Goal: Task Accomplishment & Management: Complete application form

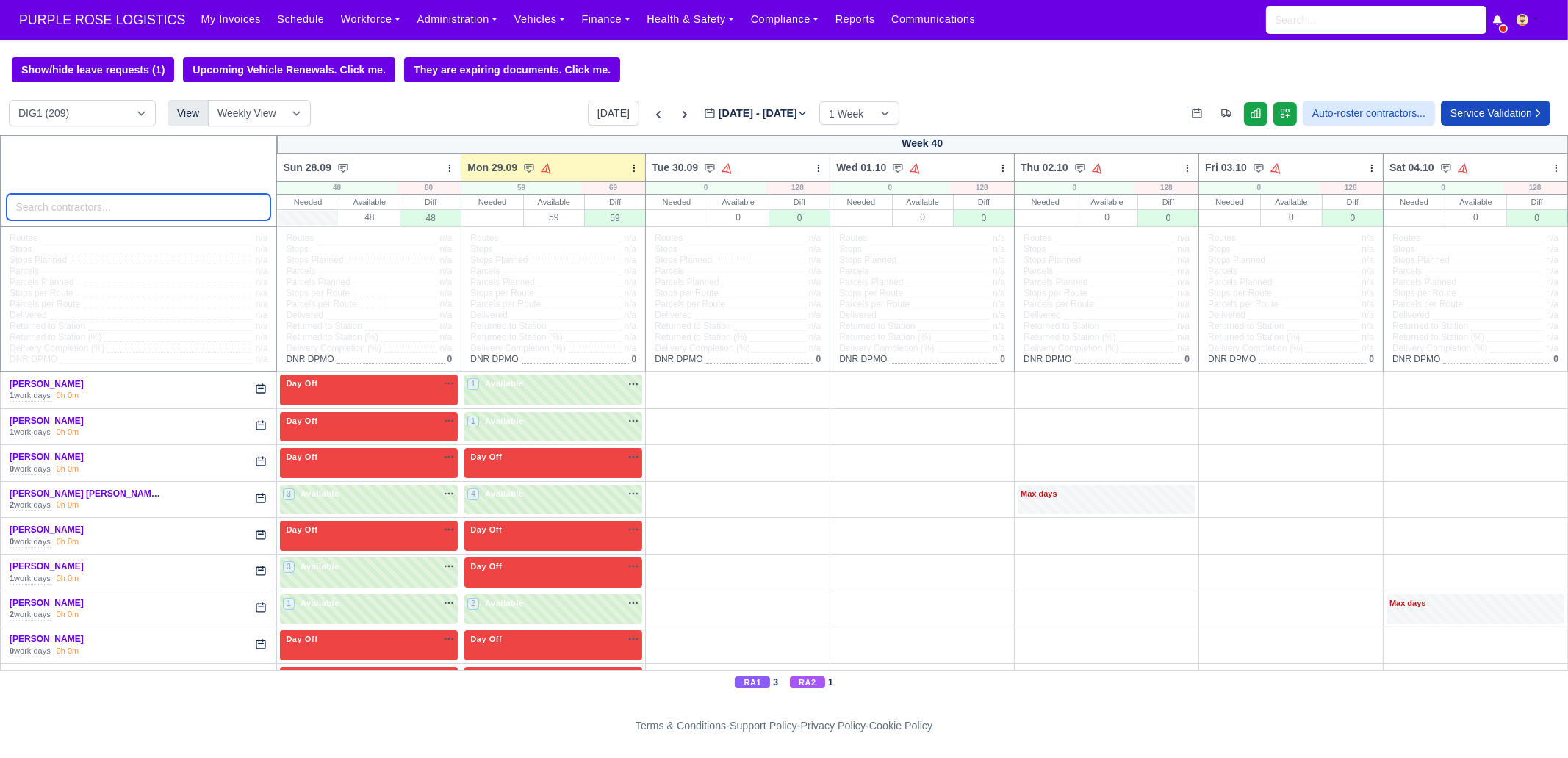
click at [162, 214] on input "search" at bounding box center [139, 206] width 264 height 26
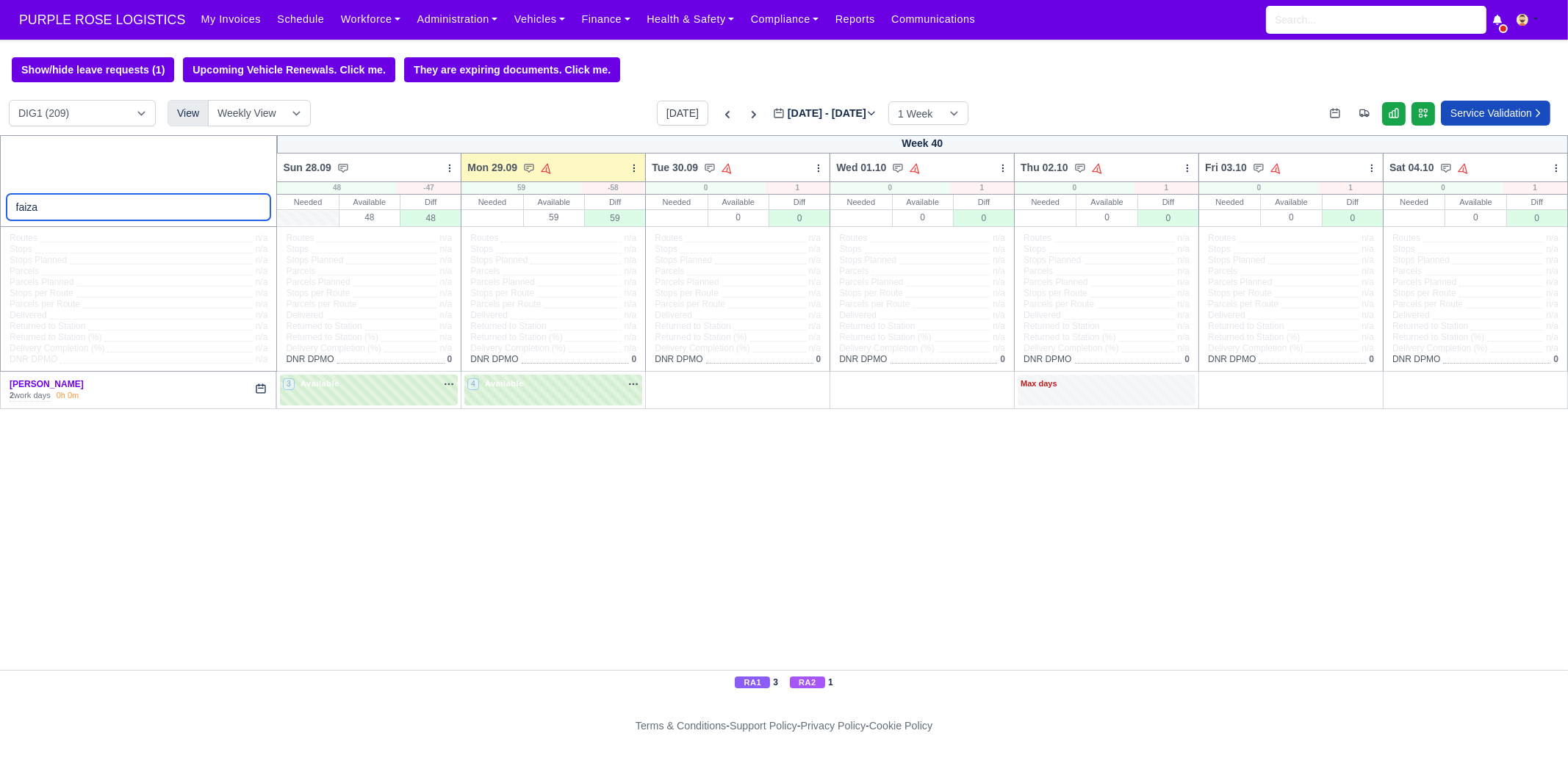
type input "faiza"
click at [482, 372] on td "4 Available" at bounding box center [553, 390] width 184 height 37
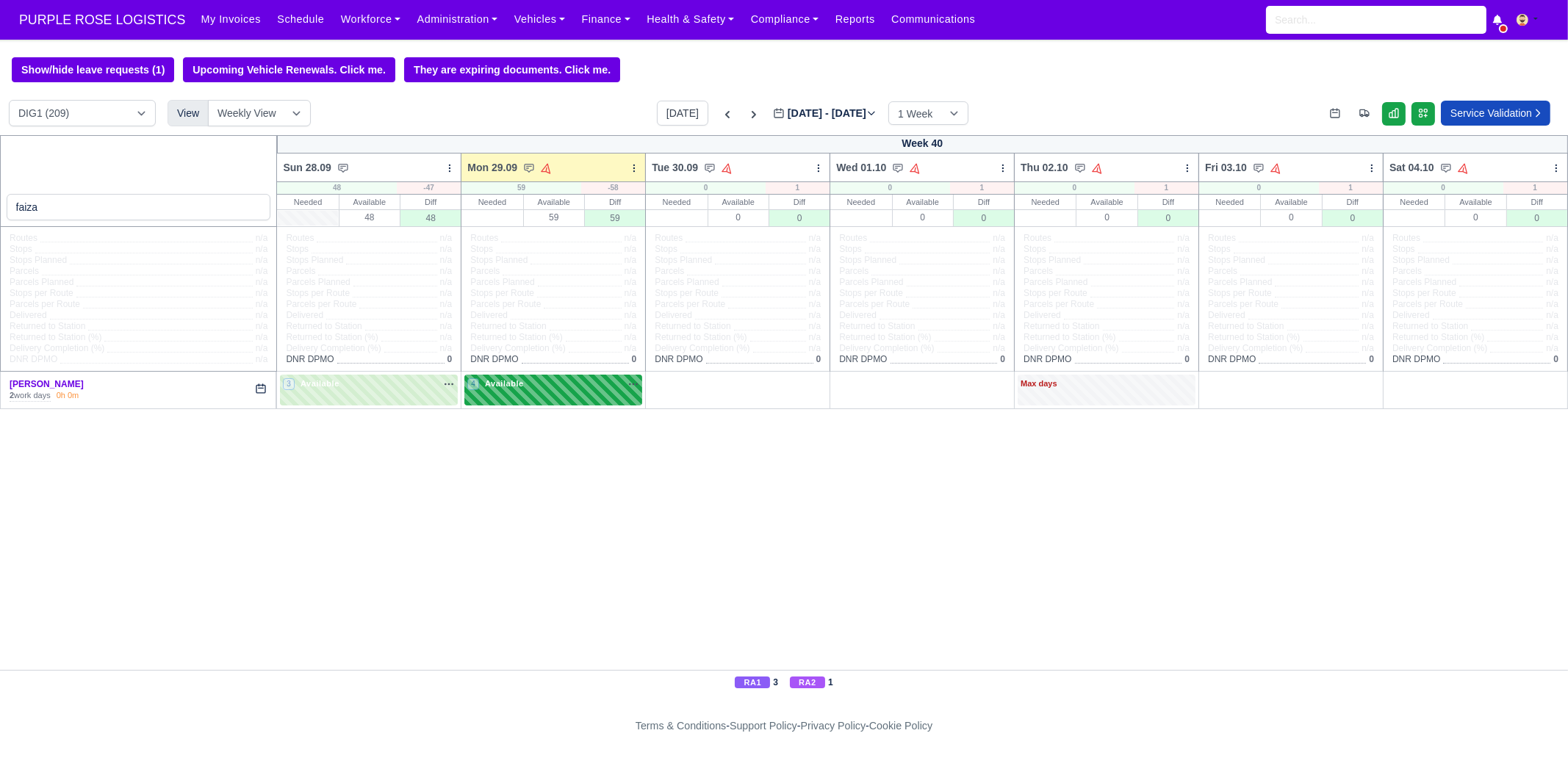
click at [495, 387] on span "Available" at bounding box center [504, 383] width 44 height 11
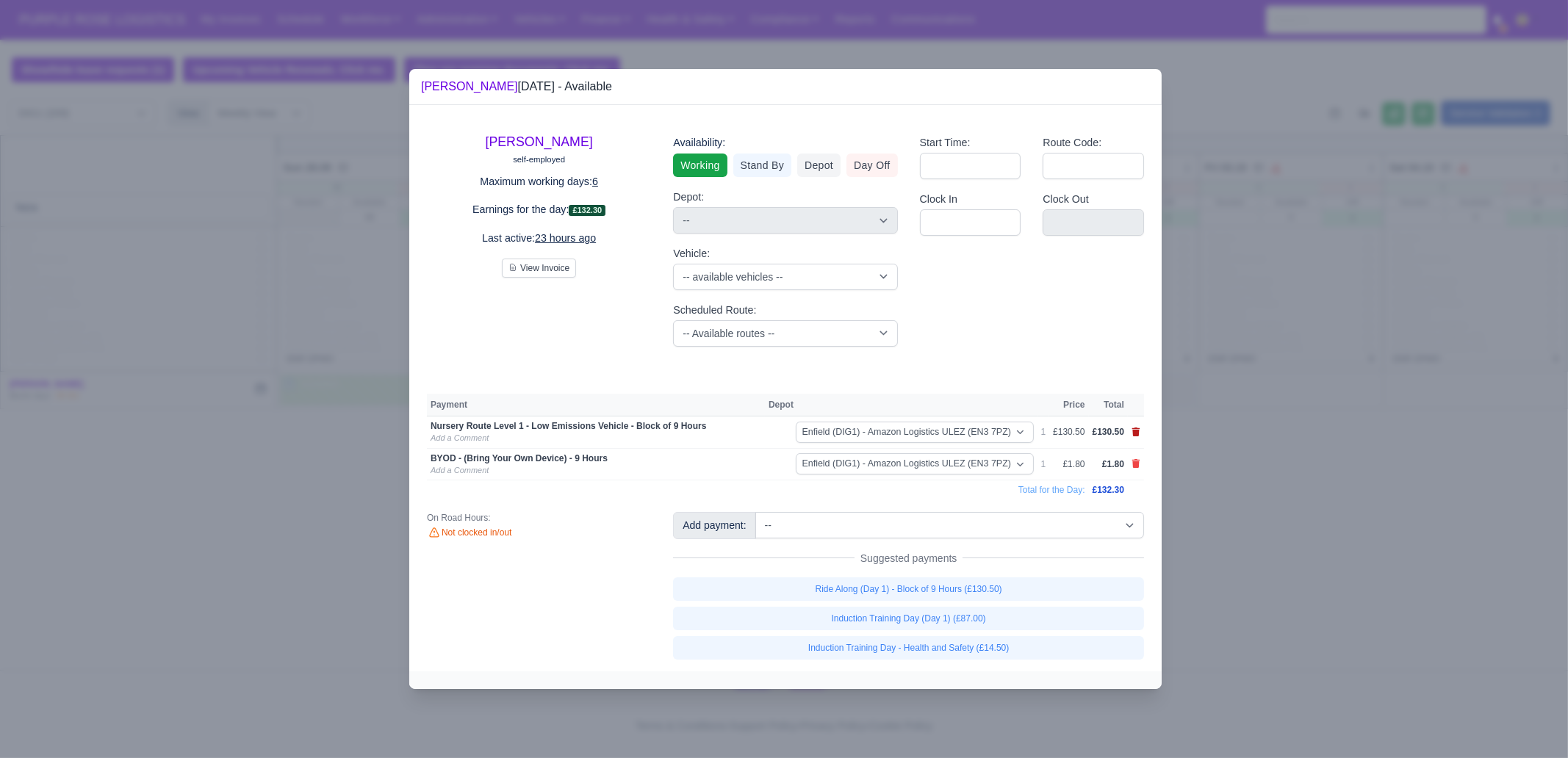
click at [1135, 434] on icon at bounding box center [1136, 431] width 8 height 9
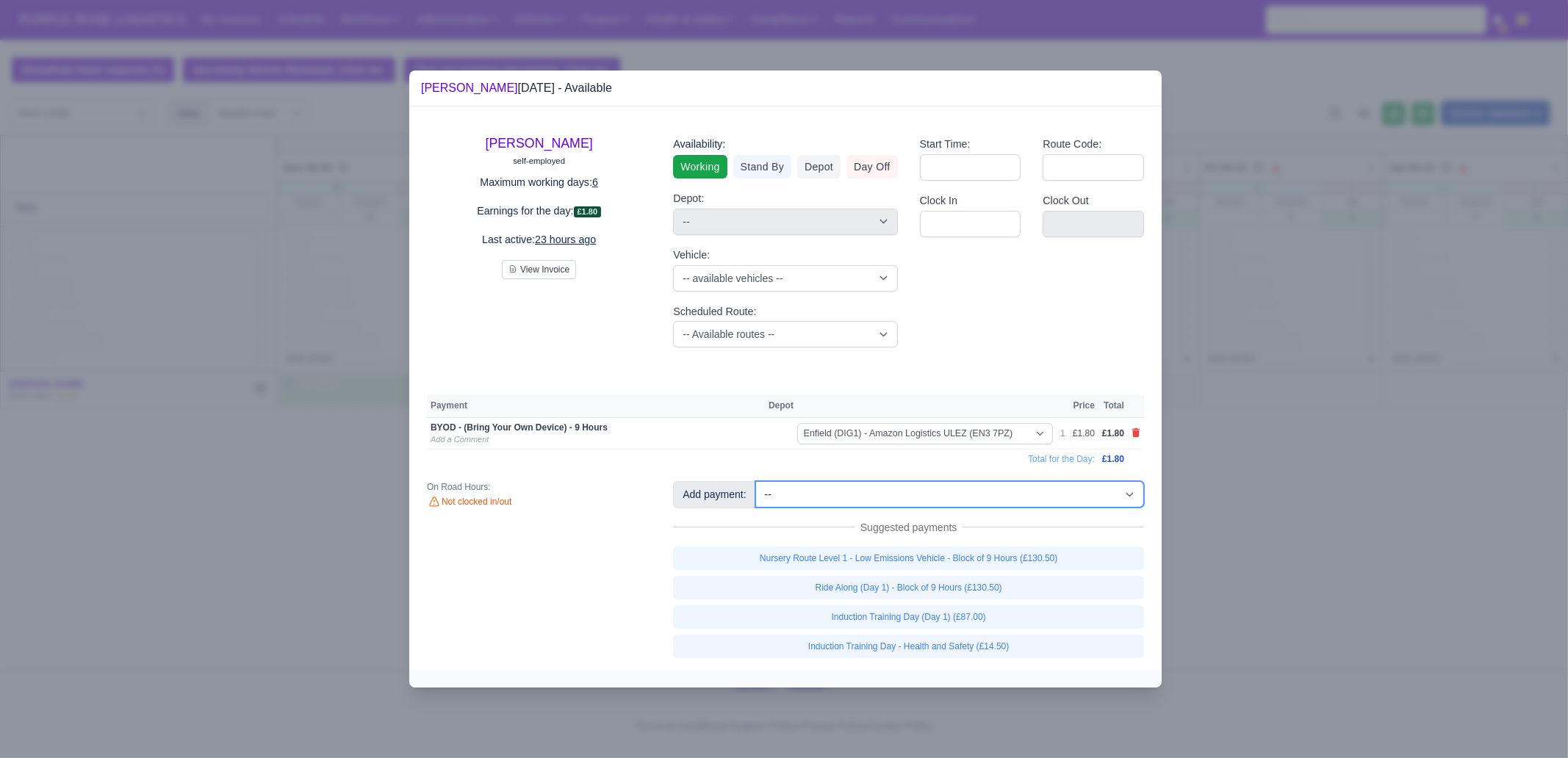
click at [1000, 501] on select "-- Additional Hour Support (£14.50) Additional Hour Support (Walkers) (£13.50) …" at bounding box center [949, 494] width 389 height 26
select select "93"
click at [756, 481] on select "-- Additional Hour Support (£14.50) Additional Hour Support (Walkers) (£13.50) …" at bounding box center [949, 494] width 389 height 26
select select "1"
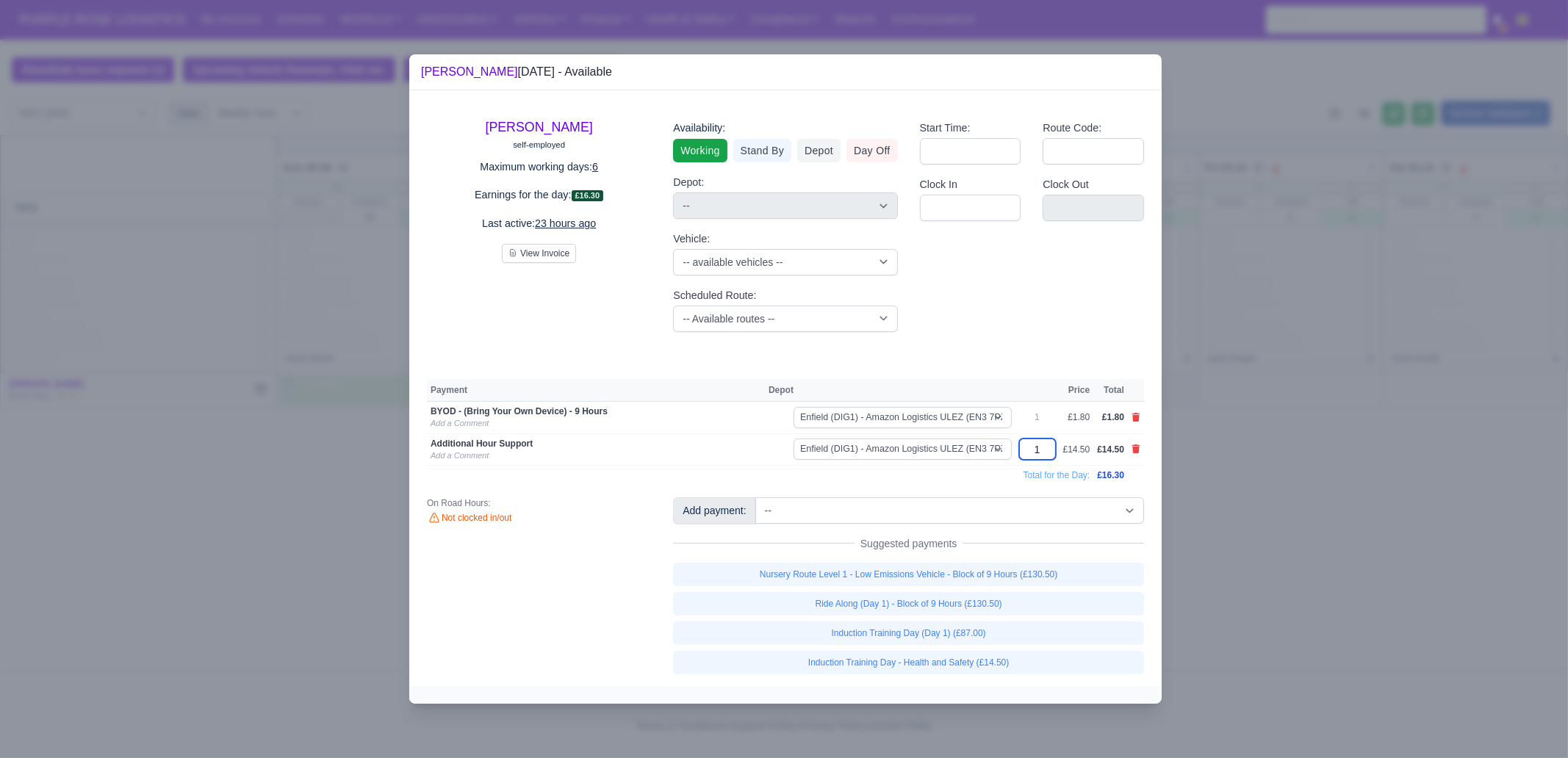
click at [1053, 445] on input "1" at bounding box center [1037, 449] width 37 height 21
click at [1052, 442] on input "1" at bounding box center [1037, 449] width 37 height 21
type input "6"
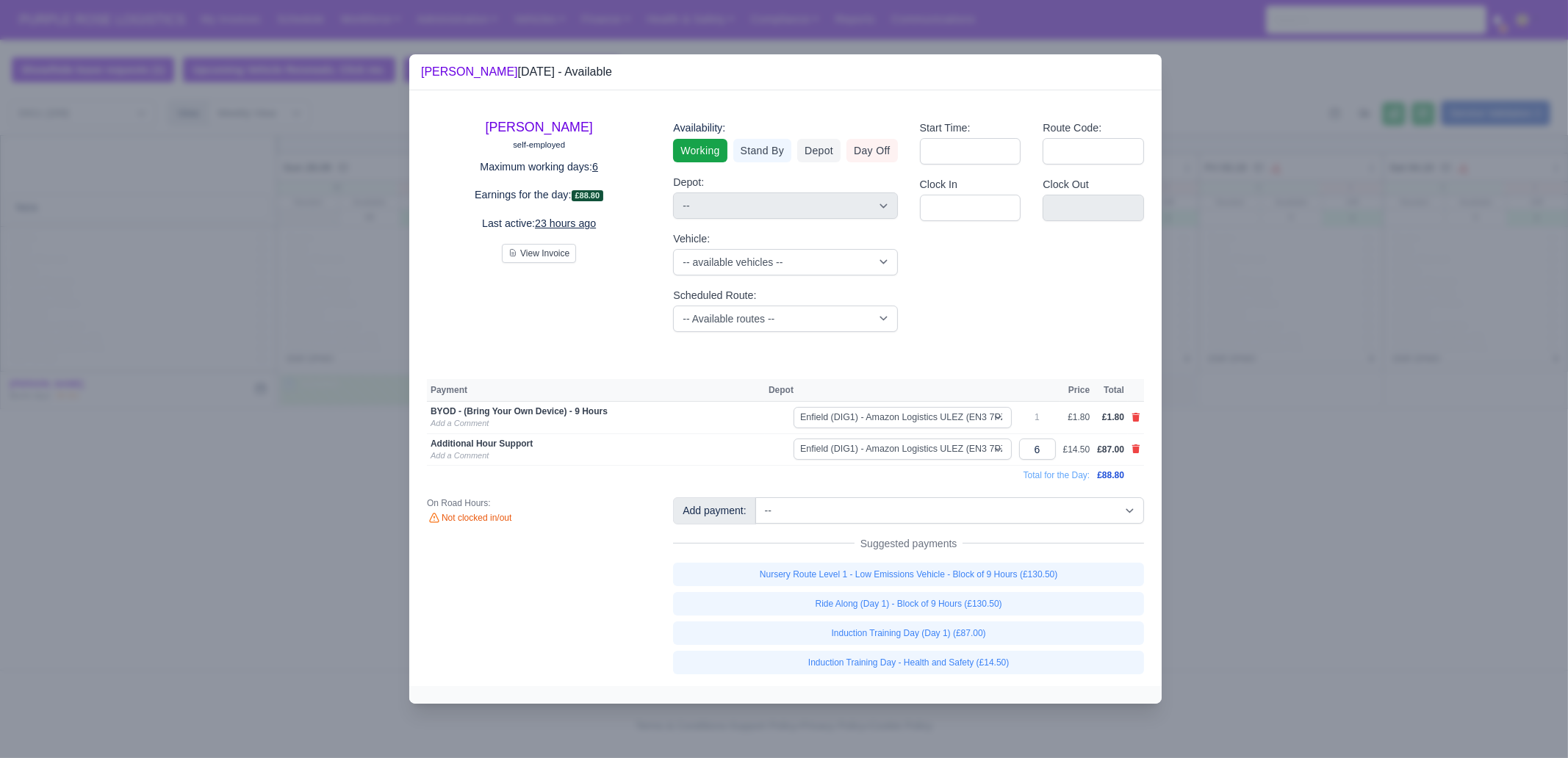
click at [1236, 494] on div at bounding box center [784, 379] width 1568 height 758
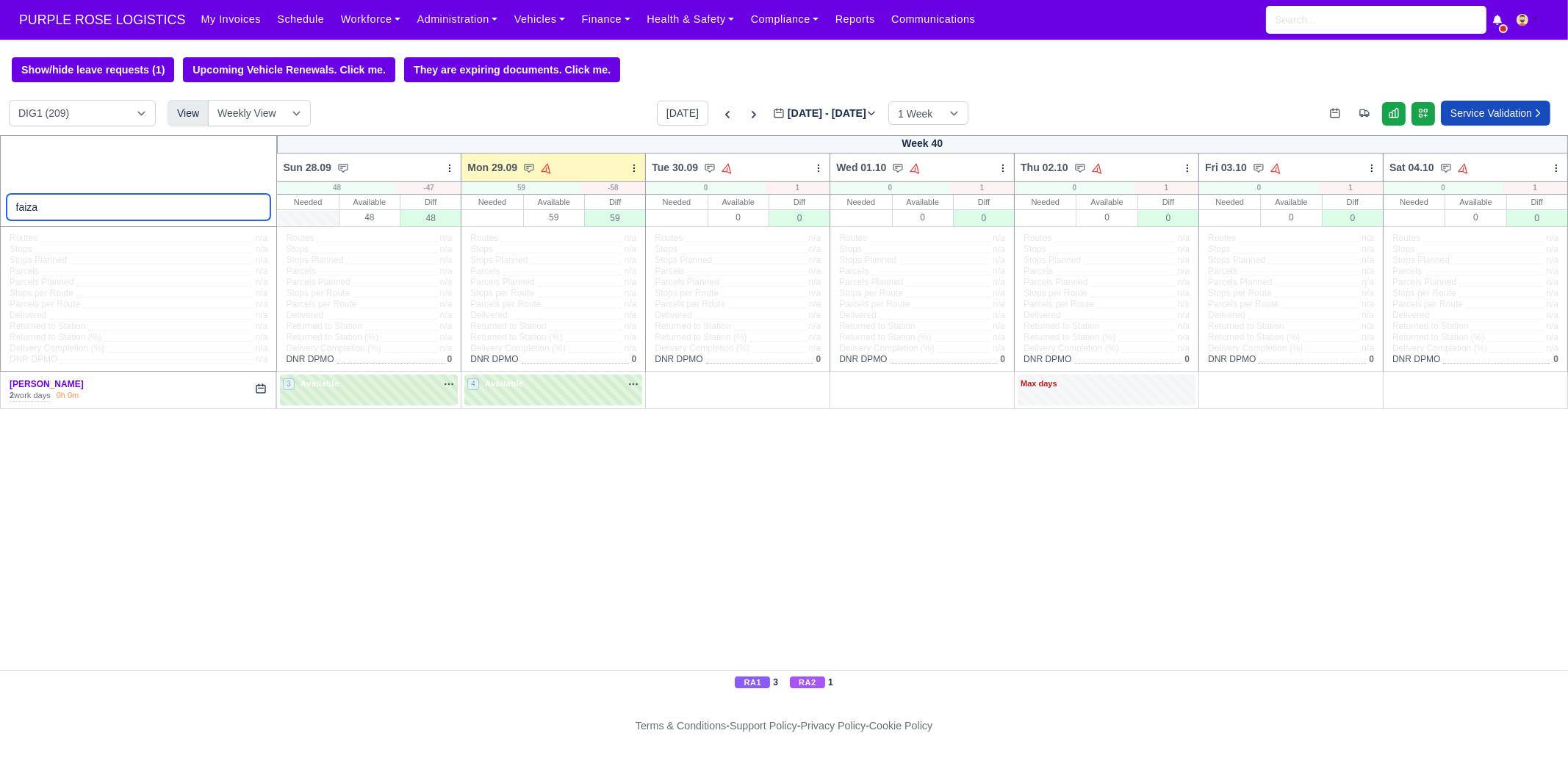
click at [78, 207] on input "faiza" at bounding box center [139, 206] width 264 height 26
click at [78, 206] on input "faiza" at bounding box center [139, 206] width 264 height 26
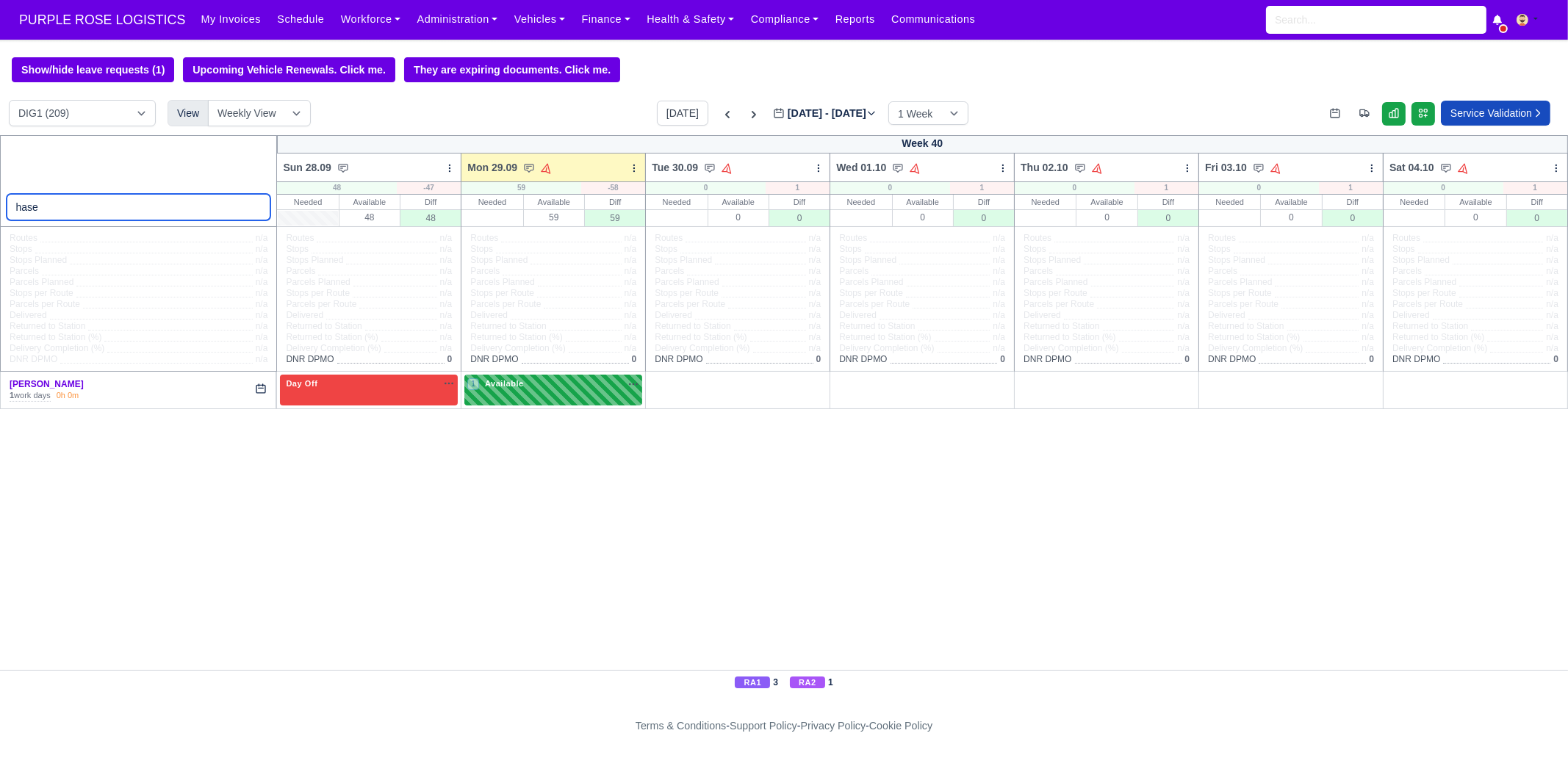
type input "hase"
click at [516, 380] on span "Available" at bounding box center [504, 383] width 44 height 11
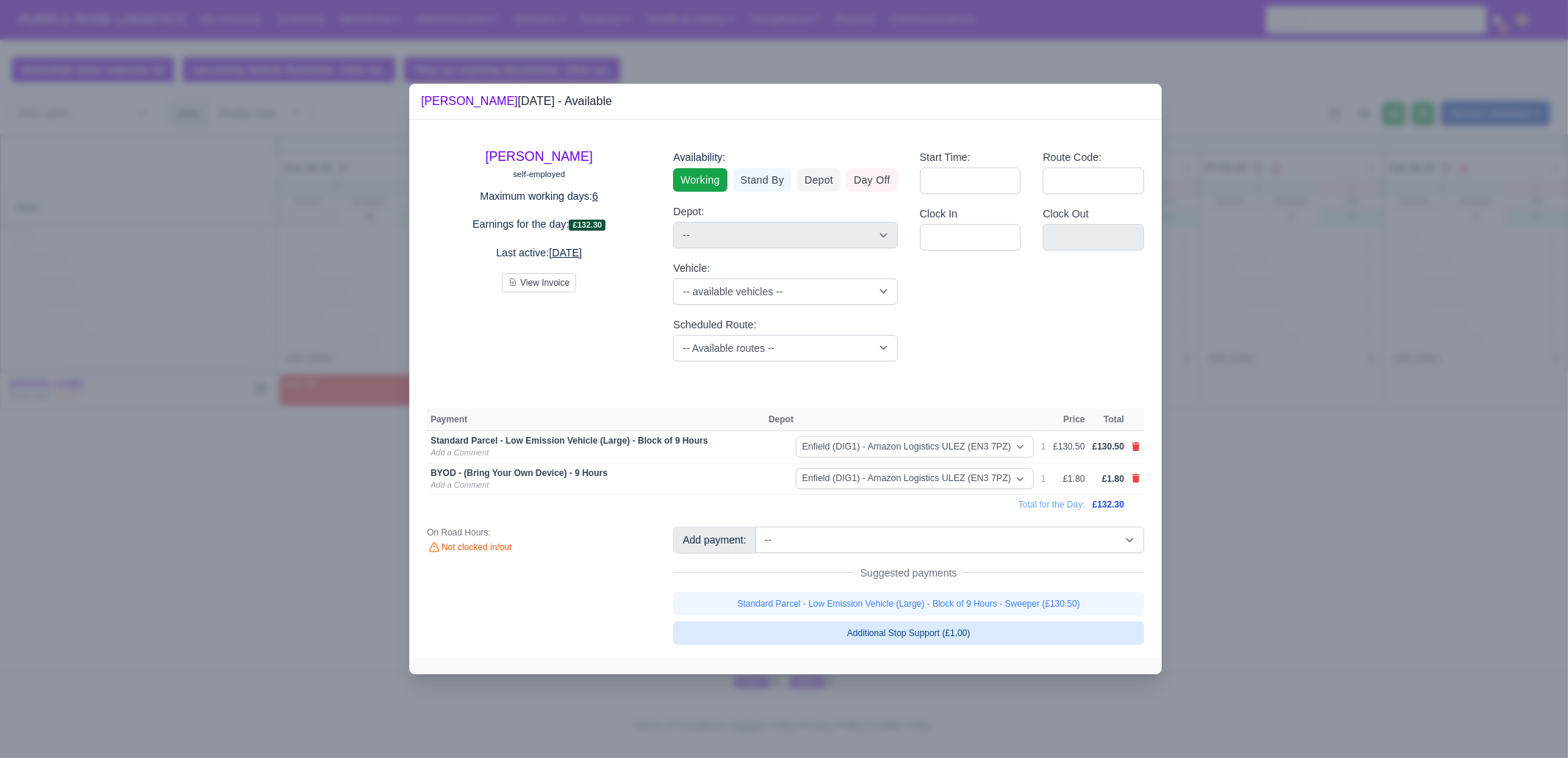
click at [972, 581] on link "Additional Stop Support (£1.00)" at bounding box center [908, 633] width 471 height 23
select select "1"
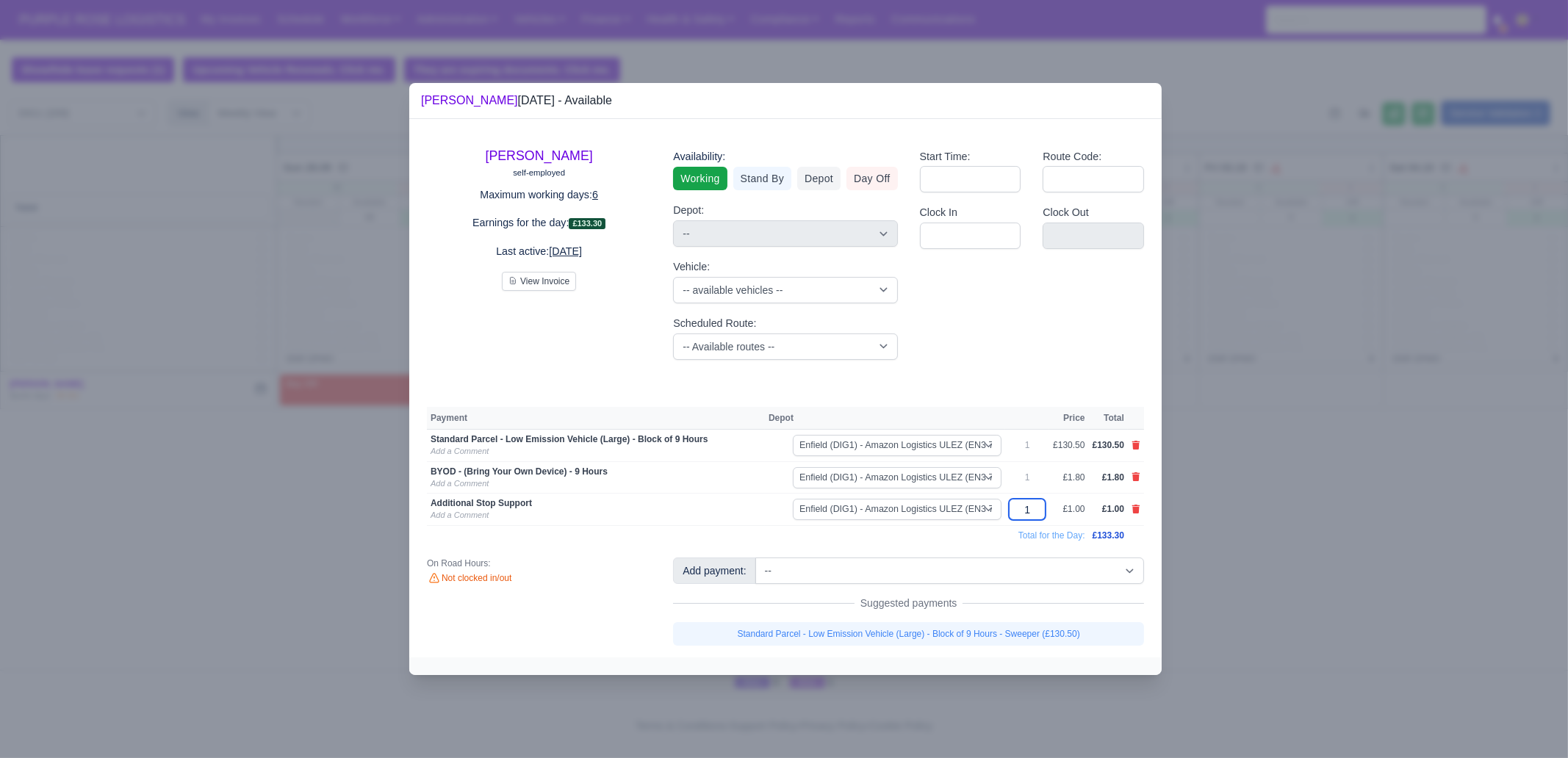
click at [1042, 508] on input "1" at bounding box center [1027, 509] width 37 height 21
type input "3"
type input "30"
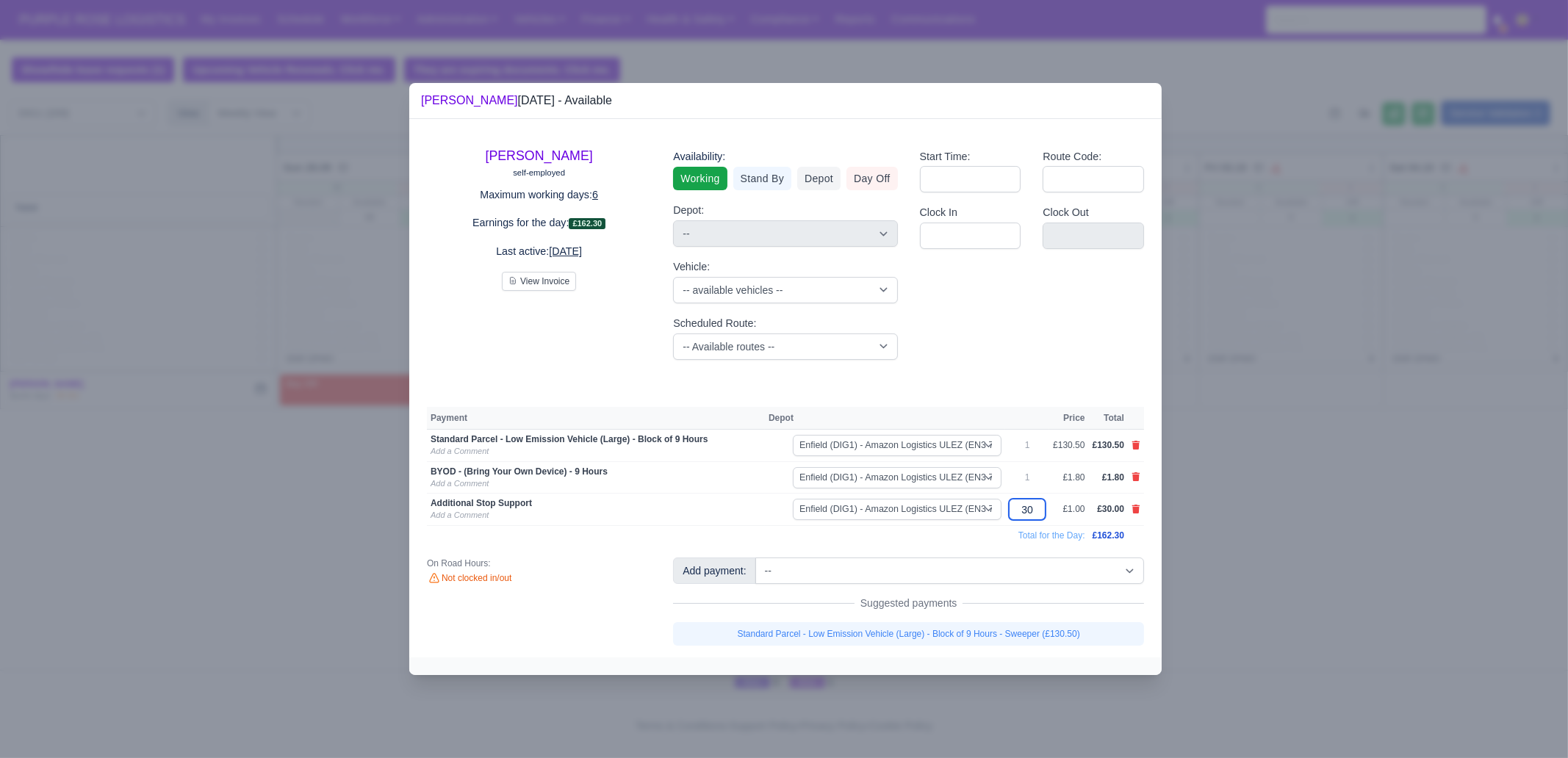
type input "30"
click at [1253, 576] on div at bounding box center [784, 379] width 1568 height 758
